Goal: Task Accomplishment & Management: Complete application form

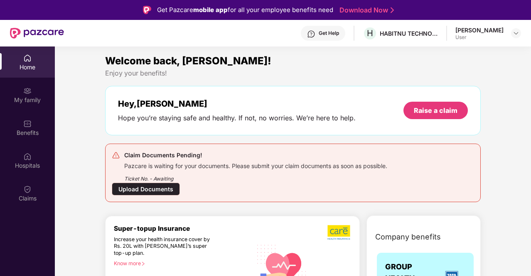
click at [150, 189] on div "Upload Documents" at bounding box center [146, 189] width 68 height 13
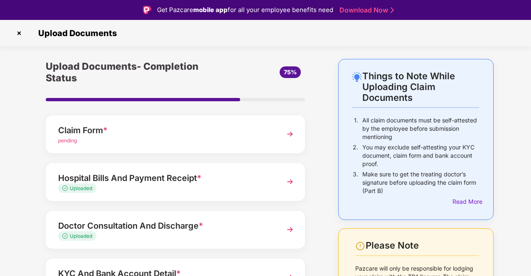
click at [244, 139] on div "pending" at bounding box center [165, 141] width 215 height 8
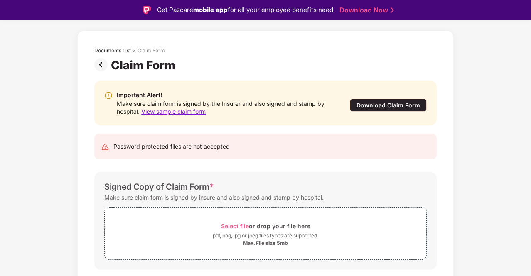
scroll to position [52, 0]
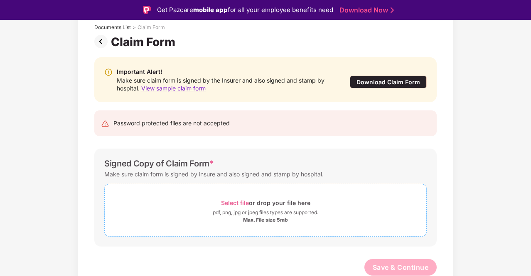
click at [232, 201] on span "Select file" at bounding box center [235, 202] width 28 height 7
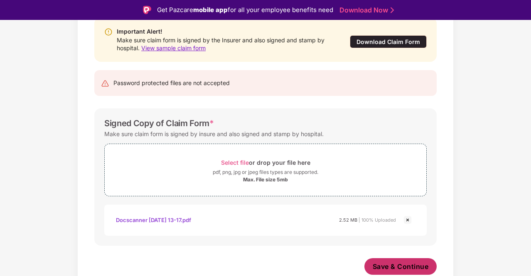
scroll to position [91, 0]
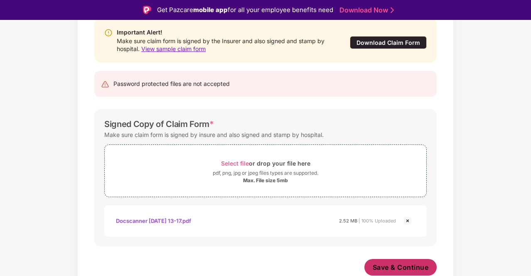
click at [384, 265] on span "Save & Continue" at bounding box center [401, 267] width 56 height 9
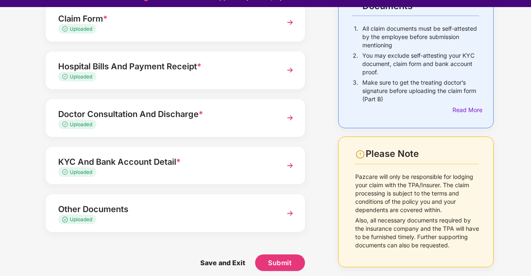
scroll to position [20, 0]
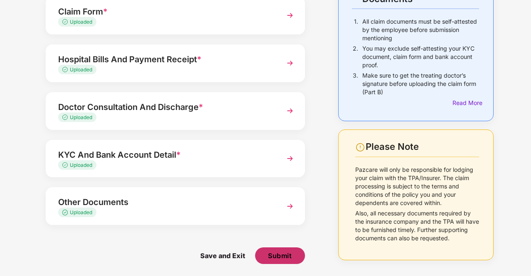
drag, startPoint x: 284, startPoint y: 256, endPoint x: 283, endPoint y: 262, distance: 5.8
click at [283, 262] on button "Submit" at bounding box center [280, 256] width 50 height 17
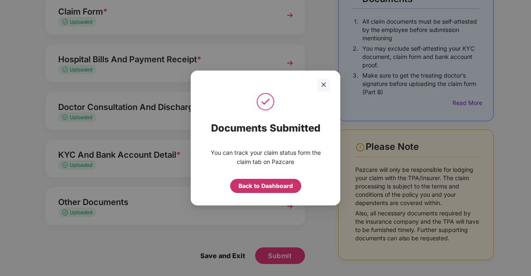
click at [266, 183] on div "Back to Dashboard" at bounding box center [266, 186] width 54 height 9
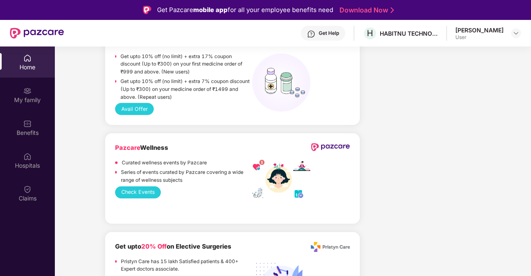
scroll to position [665, 0]
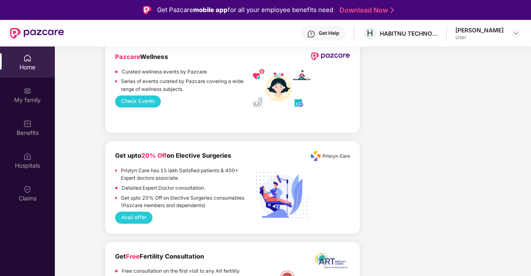
click at [507, 34] on div "[PERSON_NAME] User" at bounding box center [488, 33] width 66 height 15
click at [518, 31] on img at bounding box center [516, 33] width 7 height 7
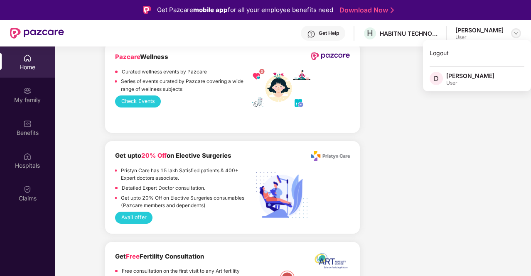
click at [518, 31] on img at bounding box center [516, 33] width 7 height 7
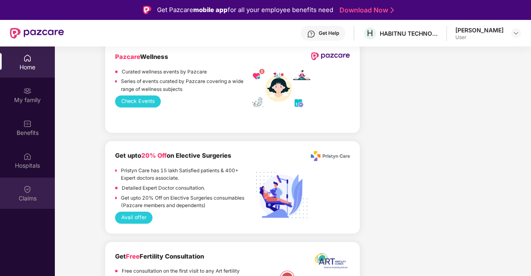
click at [22, 199] on div "Claims" at bounding box center [27, 198] width 55 height 8
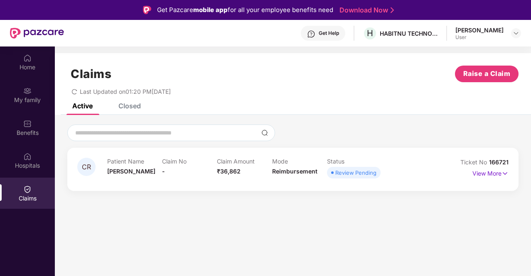
click at [131, 111] on div "Closed" at bounding box center [123, 106] width 35 height 18
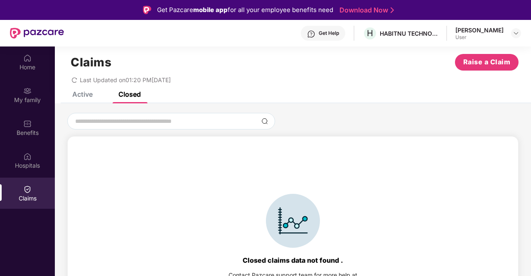
scroll to position [18, 0]
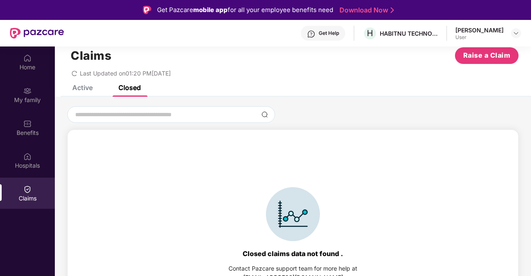
click at [86, 91] on div "Active" at bounding box center [82, 88] width 20 height 8
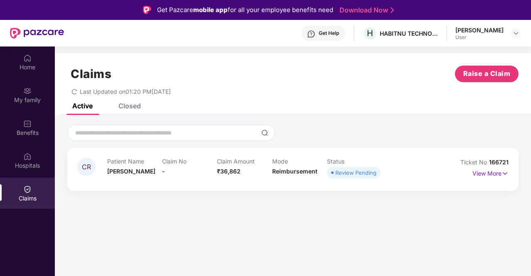
click at [486, 38] on div "User" at bounding box center [479, 37] width 48 height 7
click at [519, 34] on img at bounding box center [516, 33] width 7 height 7
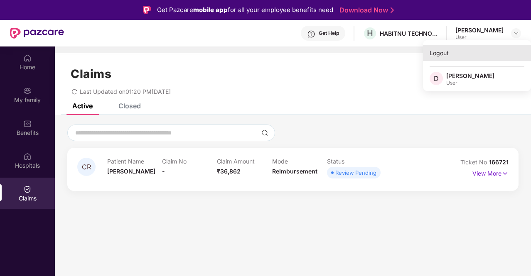
click at [457, 56] on div "Logout" at bounding box center [477, 53] width 108 height 16
